Goal: Task Accomplishment & Management: Manage account settings

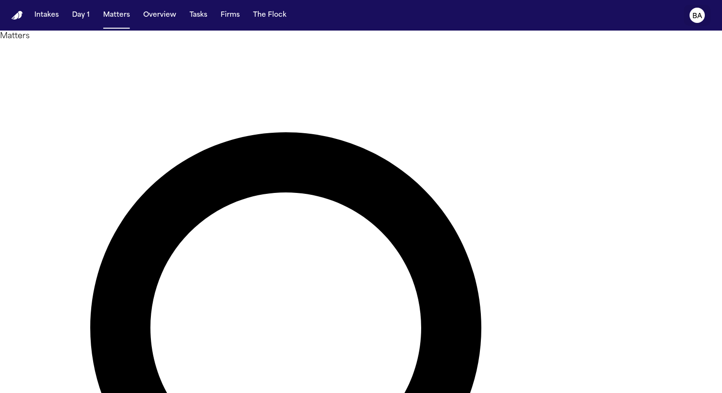
click at [697, 15] on text "BA" at bounding box center [697, 16] width 10 height 7
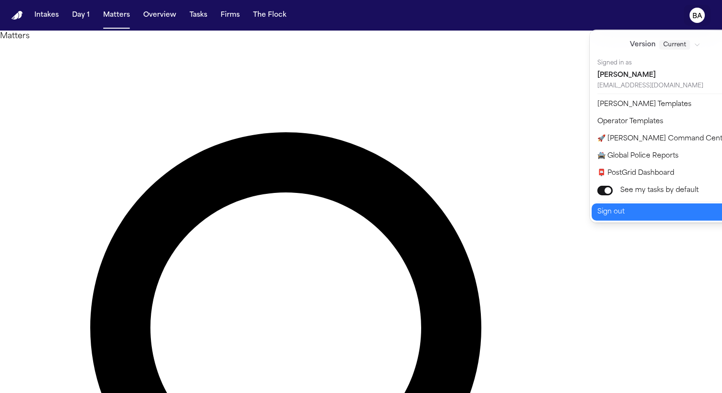
click at [646, 207] on button "Sign out" at bounding box center [671, 211] width 159 height 17
